Goal: Register for event/course

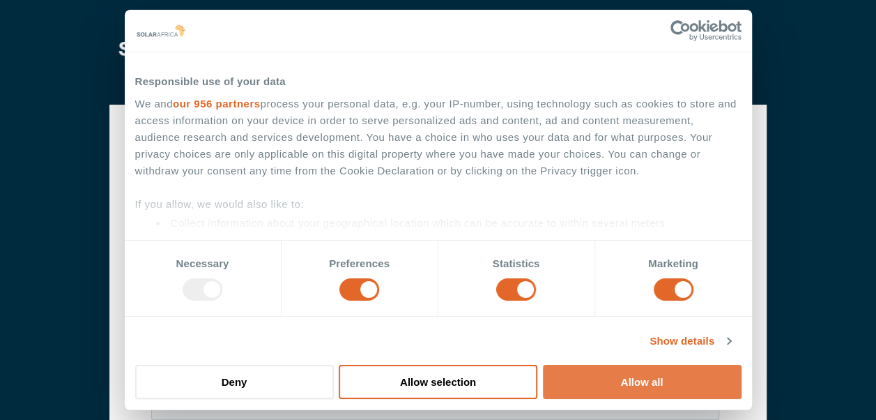
click at [613, 381] on button "Allow all" at bounding box center [642, 382] width 199 height 34
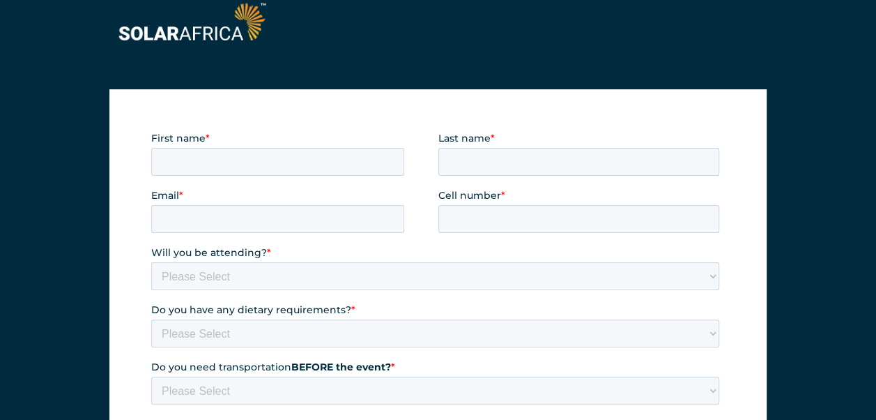
scroll to position [35, 0]
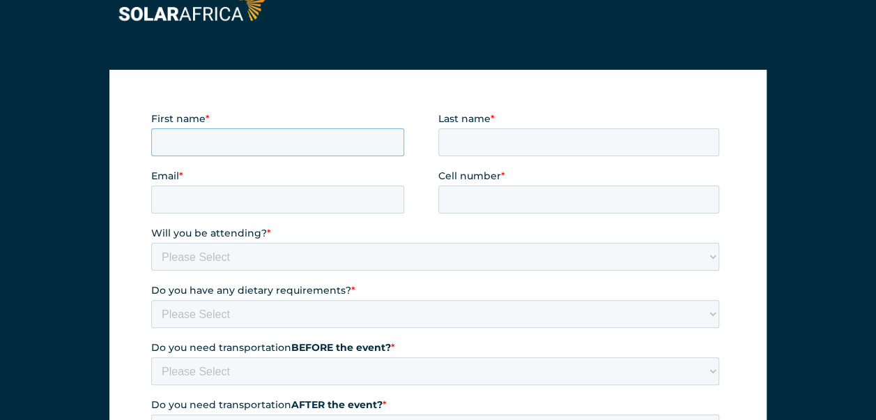
click at [325, 139] on input "First name *" at bounding box center [277, 142] width 253 height 28
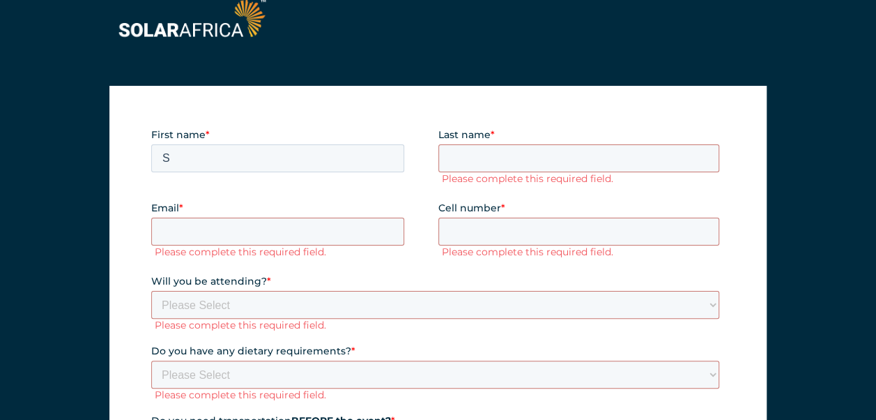
scroll to position [15, 0]
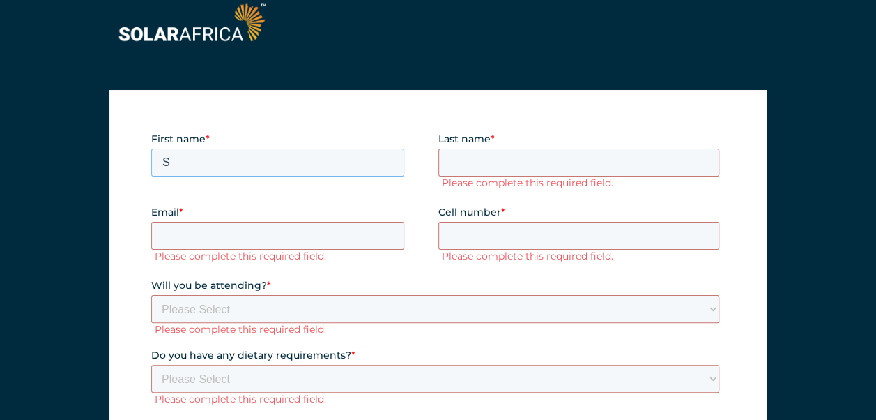
click at [246, 169] on input "S" at bounding box center [277, 162] width 253 height 28
type input "[GEOGRAPHIC_DATA]"
click at [450, 158] on input "Last name *" at bounding box center [579, 162] width 282 height 28
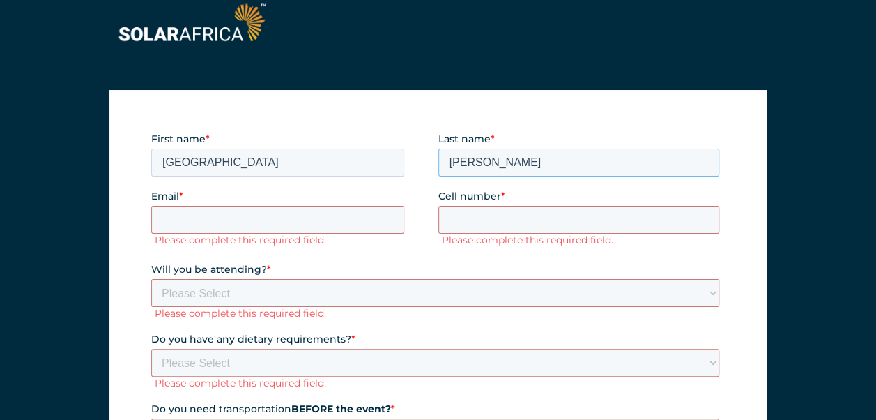
type input "[PERSON_NAME]"
click at [259, 221] on input "Email *" at bounding box center [277, 220] width 253 height 28
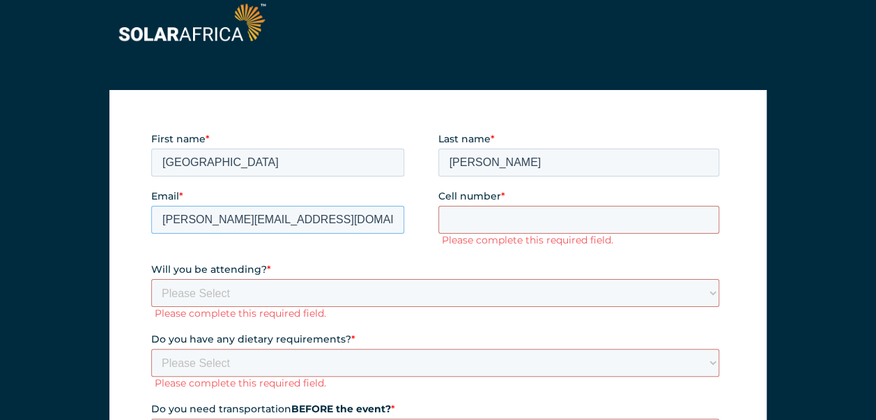
type input "[PERSON_NAME][EMAIL_ADDRESS][DOMAIN_NAME]"
click at [487, 216] on input "Cell number *" at bounding box center [579, 220] width 282 height 28
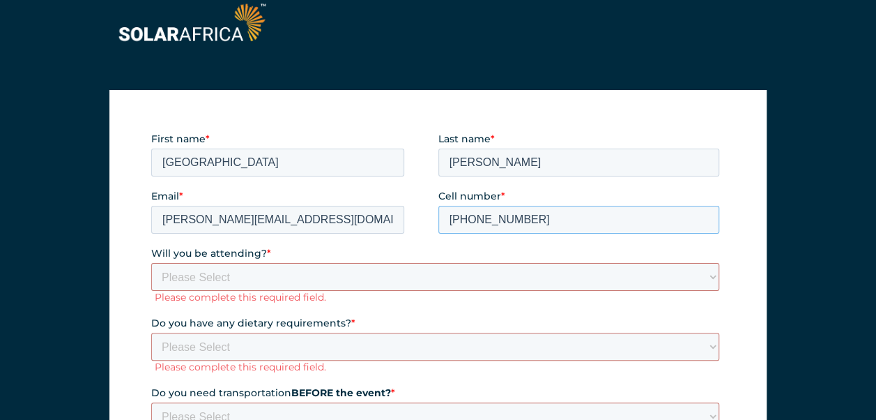
type input "[PHONE_NUMBER]"
click at [343, 274] on select "Please Select Yes No" at bounding box center [435, 277] width 568 height 28
select select "Yes"
click at [151, 263] on select "Please Select Yes No" at bounding box center [435, 277] width 568 height 28
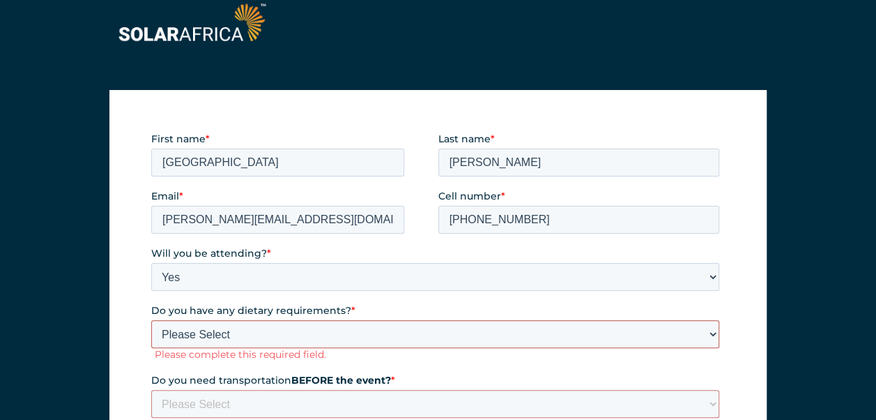
click at [277, 330] on select "Please Select None Halaal Vegeterian Other" at bounding box center [435, 334] width 568 height 28
select select "None"
click at [151, 320] on select "Please Select None Halaal Vegeterian Other" at bounding box center [435, 334] width 568 height 28
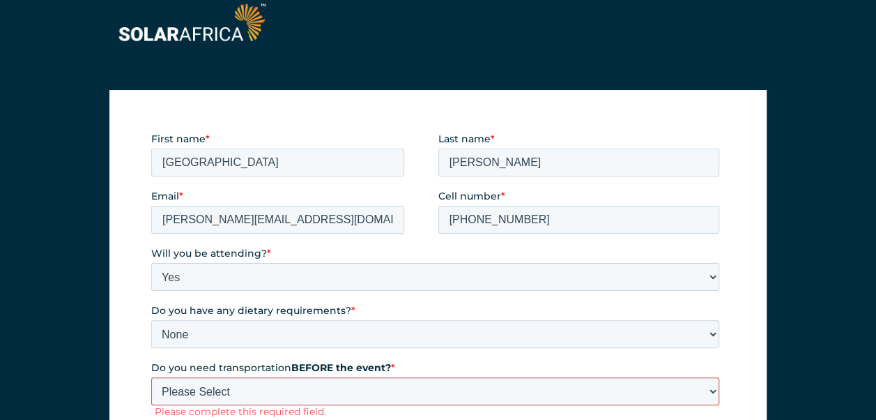
click at [286, 397] on select "Please Select Yes No" at bounding box center [435, 391] width 568 height 28
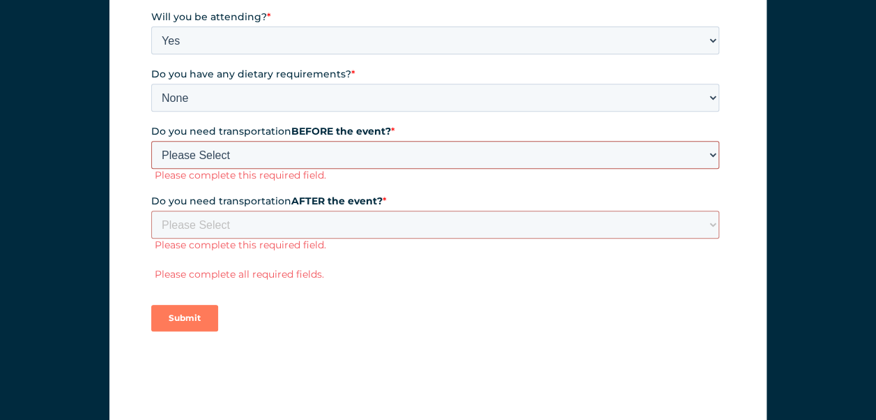
scroll to position [266, 0]
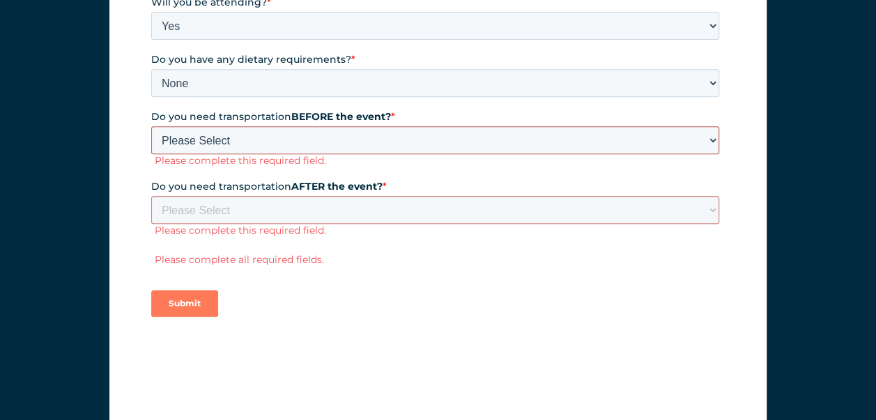
click at [239, 139] on select "Please Select Yes No" at bounding box center [435, 140] width 568 height 28
click at [249, 136] on select "Please Select Yes No" at bounding box center [435, 140] width 568 height 28
select select "Yes"
click at [151, 154] on select "Please Select Yes No" at bounding box center [435, 140] width 568 height 28
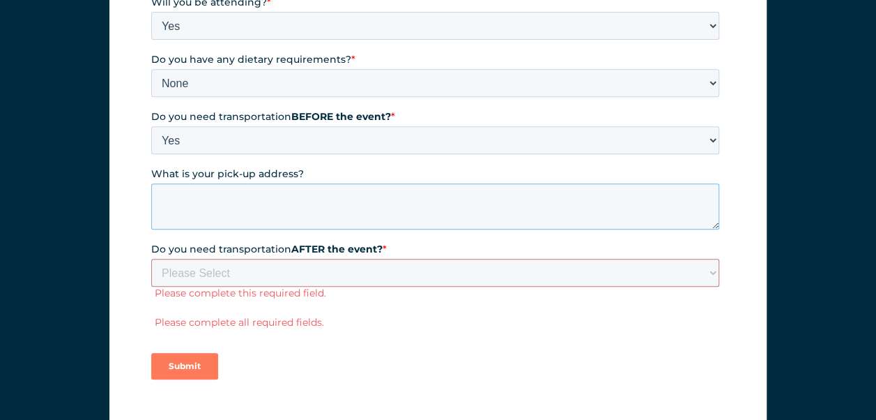
click at [270, 215] on textarea "What is your pick-up address?" at bounding box center [435, 206] width 568 height 46
type textarea "P&G office"
click at [418, 246] on label "Do you need transportation AFTER the event? *" at bounding box center [438, 249] width 574 height 14
click at [418, 259] on select "Please Select Yes No" at bounding box center [435, 273] width 568 height 28
click at [368, 271] on select "Please Select Yes No" at bounding box center [435, 273] width 568 height 28
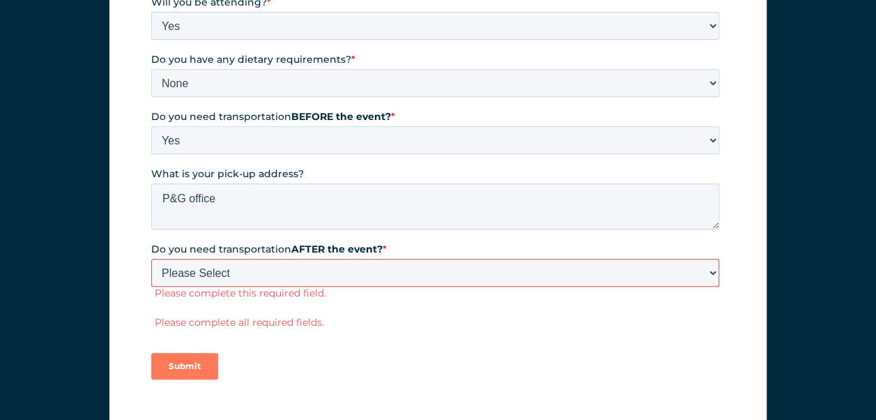
select select "Yes"
click at [151, 286] on select "Please Select Yes No" at bounding box center [435, 273] width 568 height 28
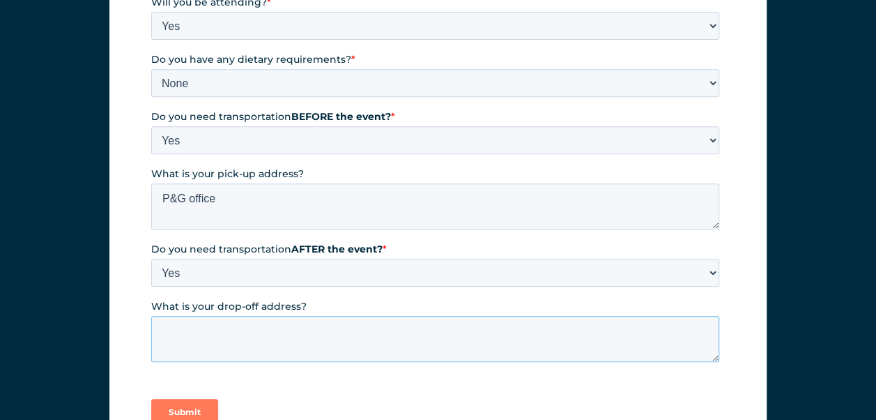
click at [273, 317] on textarea "What is your drop-off address?" at bounding box center [435, 339] width 568 height 46
type textarea "P&G Plant"
click at [443, 215] on textarea "P&G office" at bounding box center [435, 206] width 568 height 46
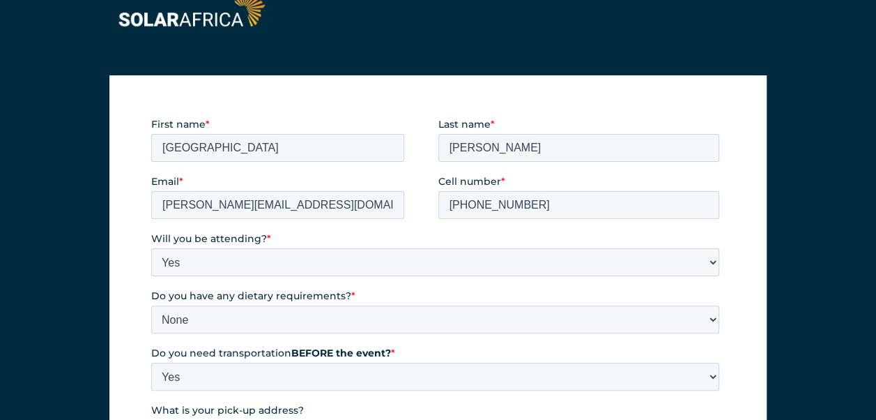
scroll to position [41, 0]
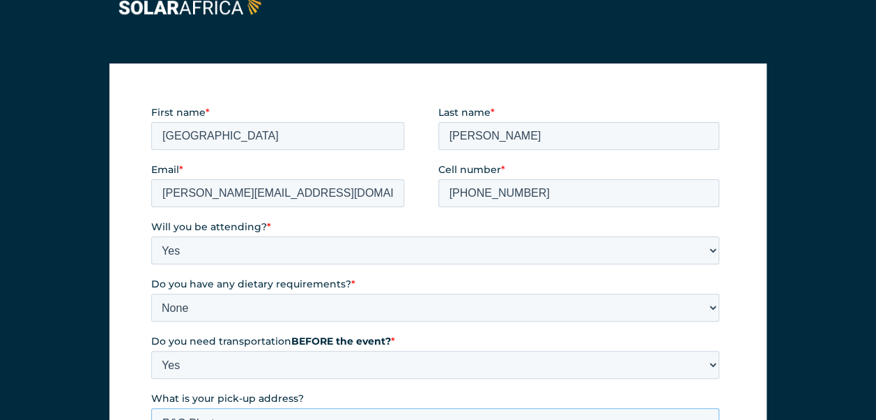
type textarea "P&G Plant"
click at [275, 192] on input "[PERSON_NAME][EMAIL_ADDRESS][DOMAIN_NAME]" at bounding box center [277, 193] width 253 height 28
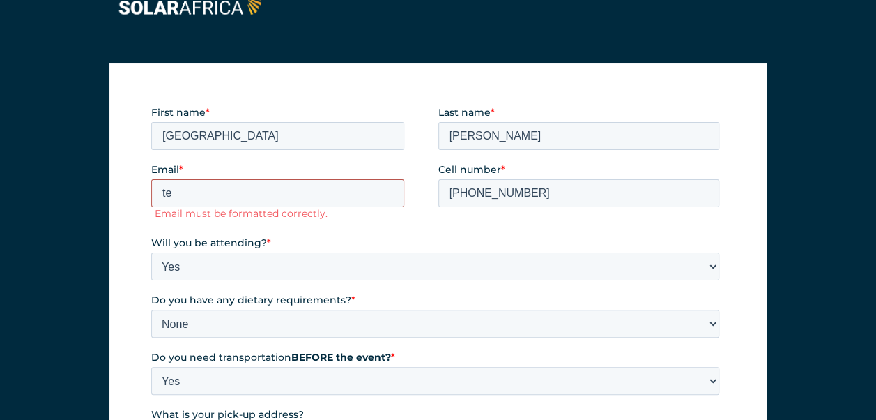
type input "t"
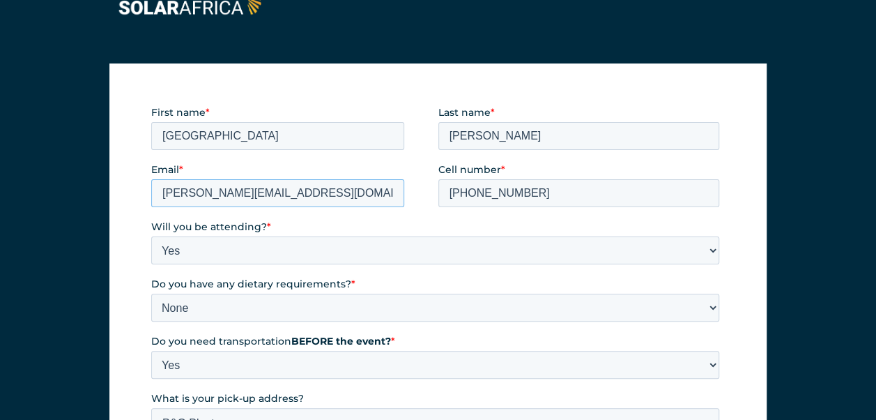
type input "[PERSON_NAME][EMAIL_ADDRESS][DOMAIN_NAME]"
click at [629, 100] on div at bounding box center [437, 405] width 657 height 684
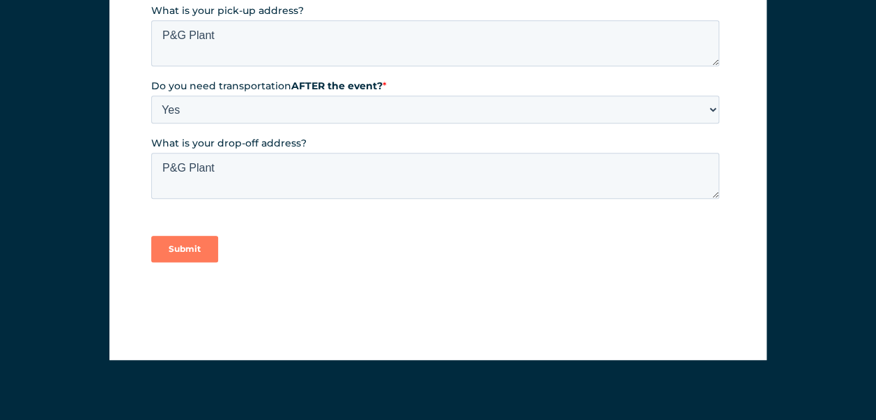
scroll to position [424, 0]
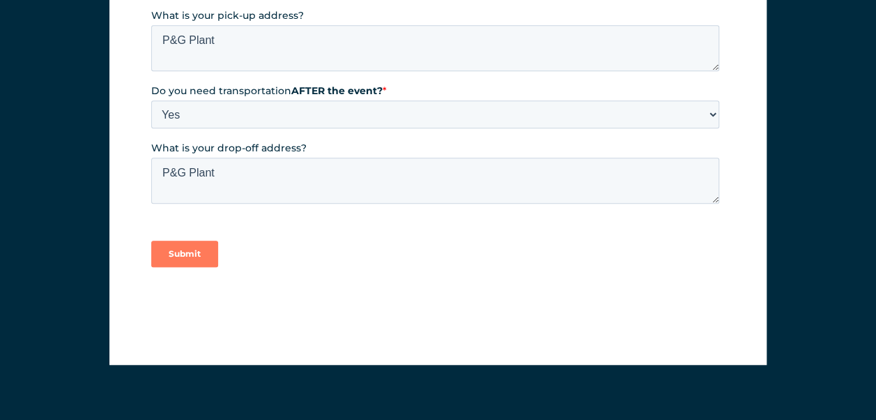
click at [197, 261] on input "Submit" at bounding box center [184, 253] width 67 height 26
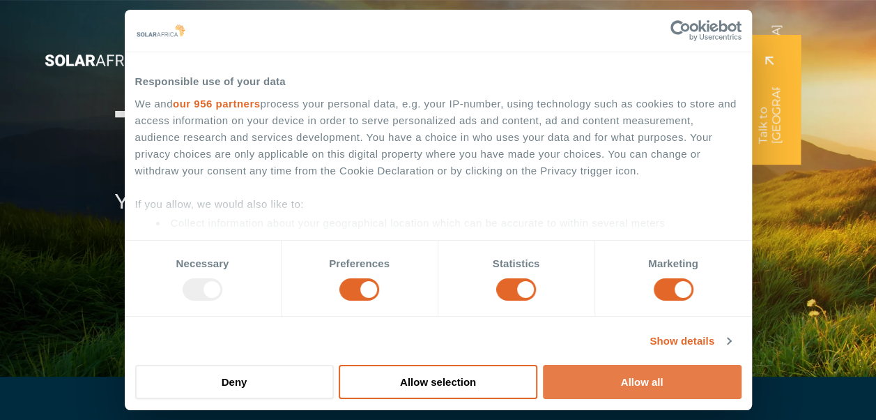
click at [629, 379] on button "Allow all" at bounding box center [642, 382] width 199 height 34
